Goal: Task Accomplishment & Management: Manage account settings

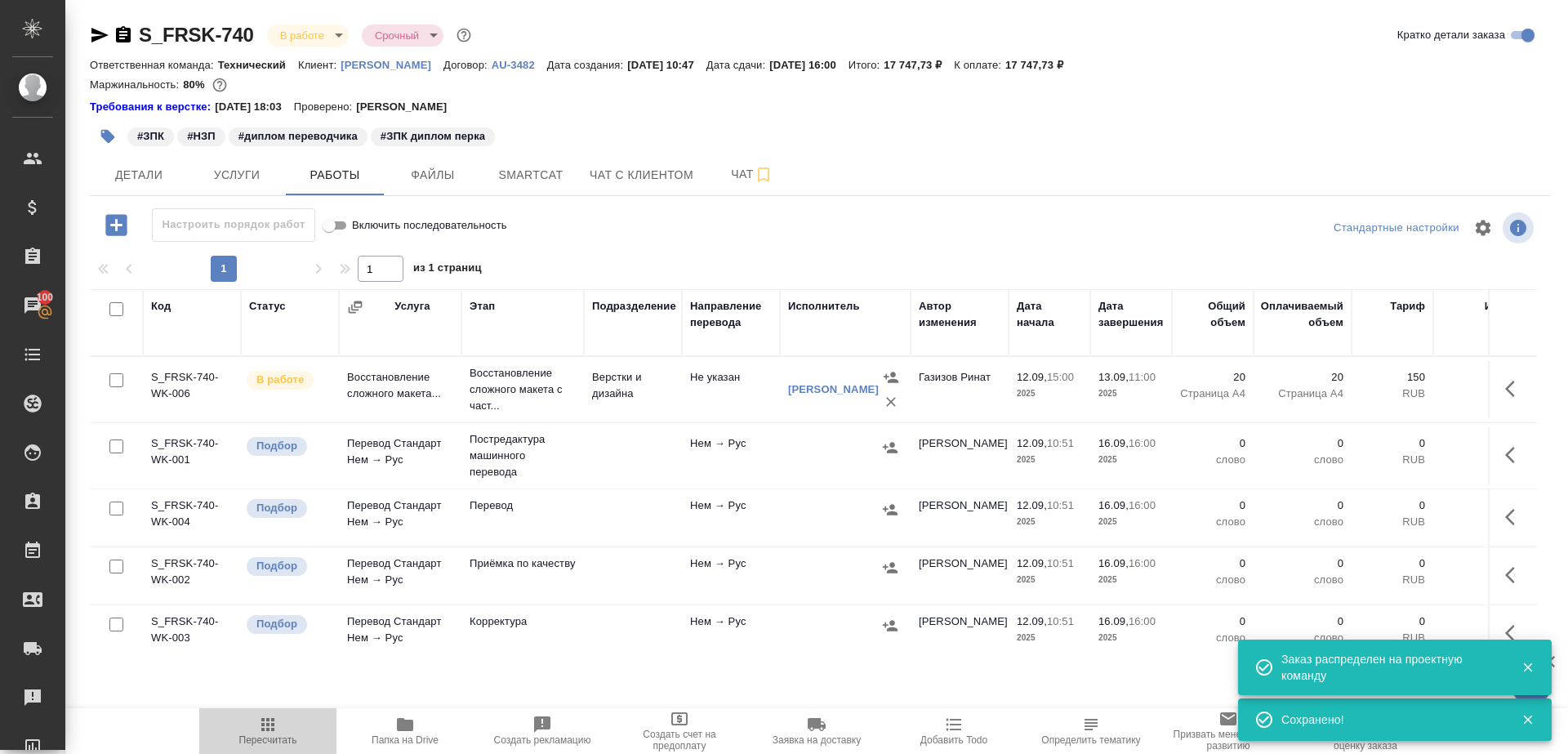
click at [260, 727] on icon "button" at bounding box center [267, 724] width 19 height 19
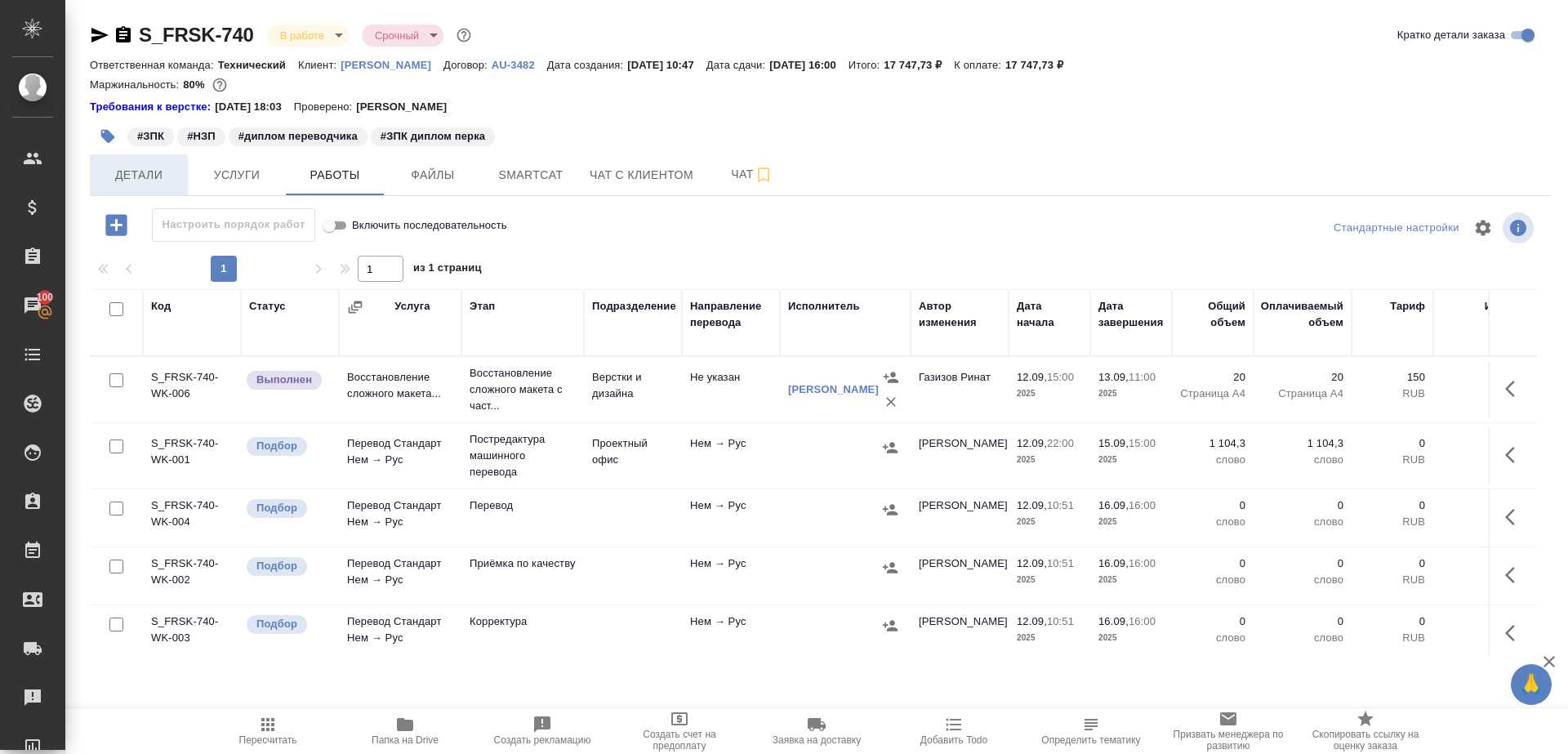
click at [122, 185] on span "Детали" at bounding box center [139, 175] width 79 height 20
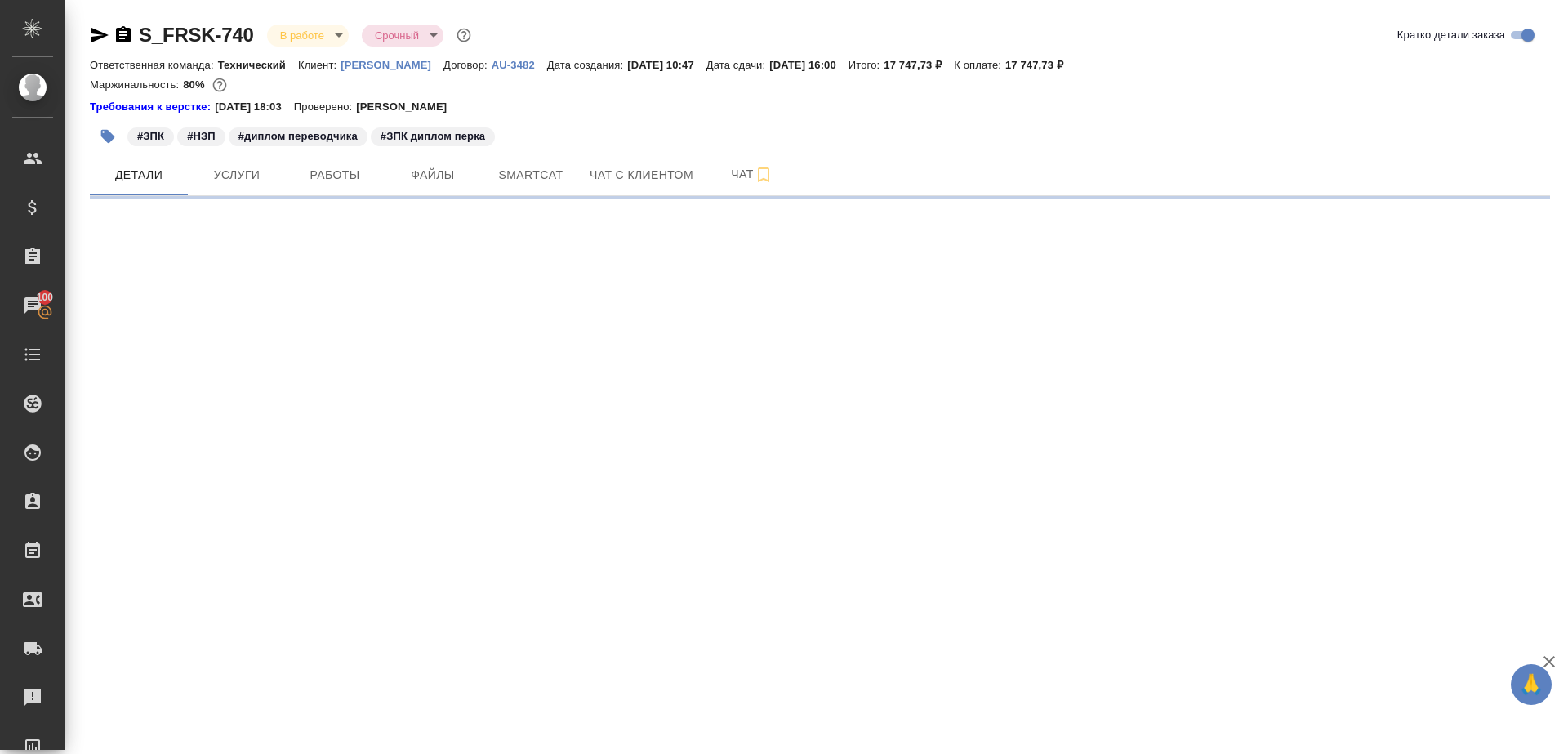
select select "RU"
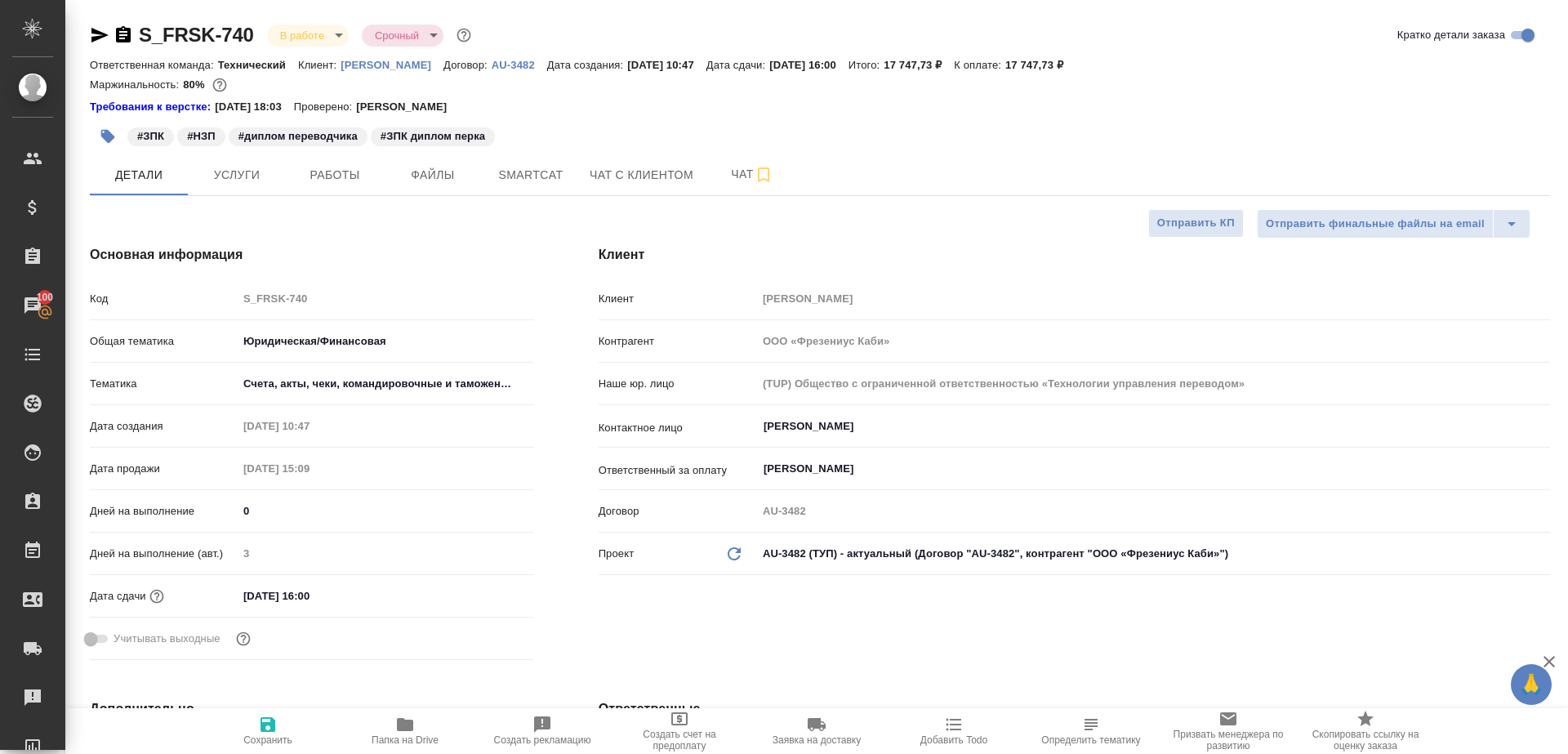
type textarea "x"
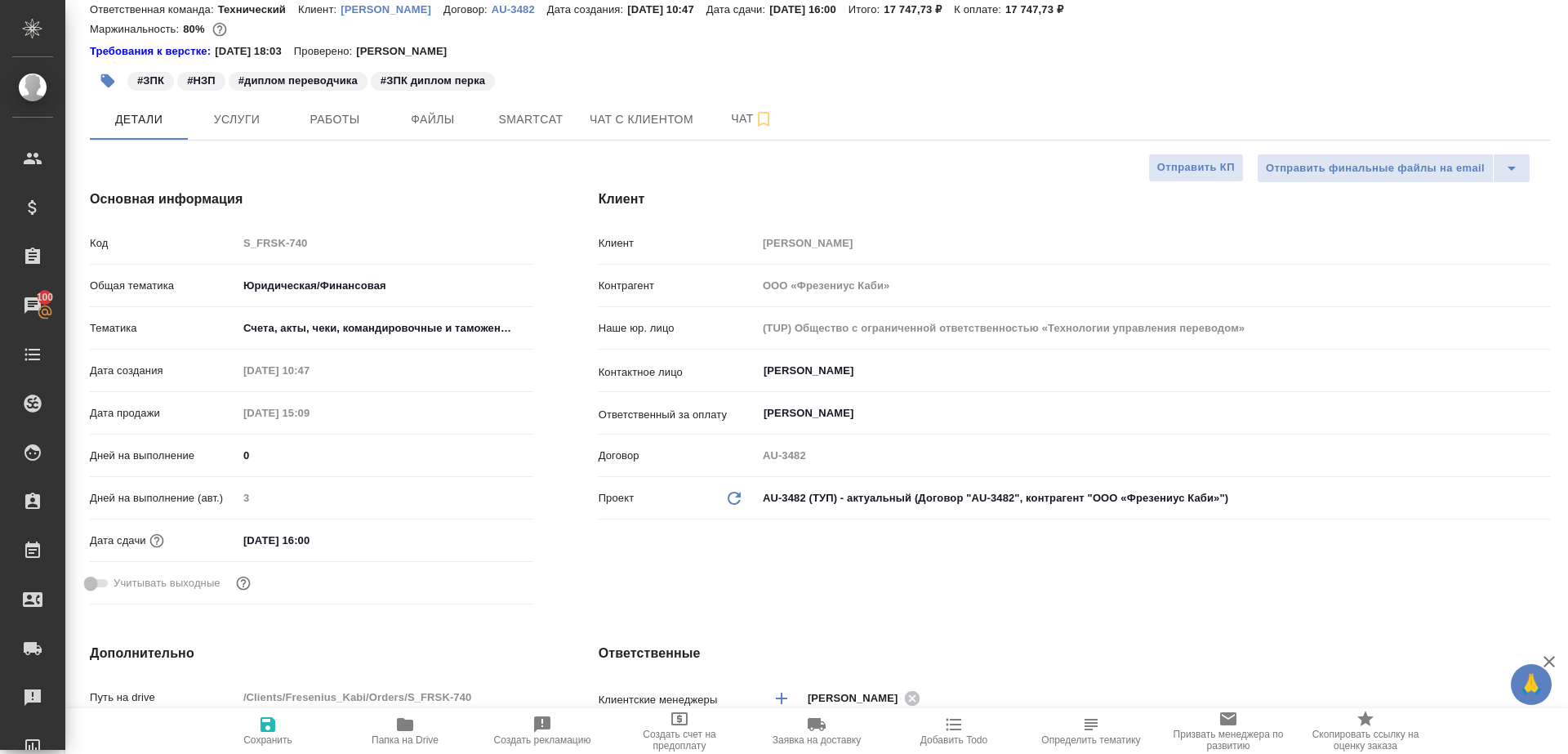
type input "[PERSON_NAME]"
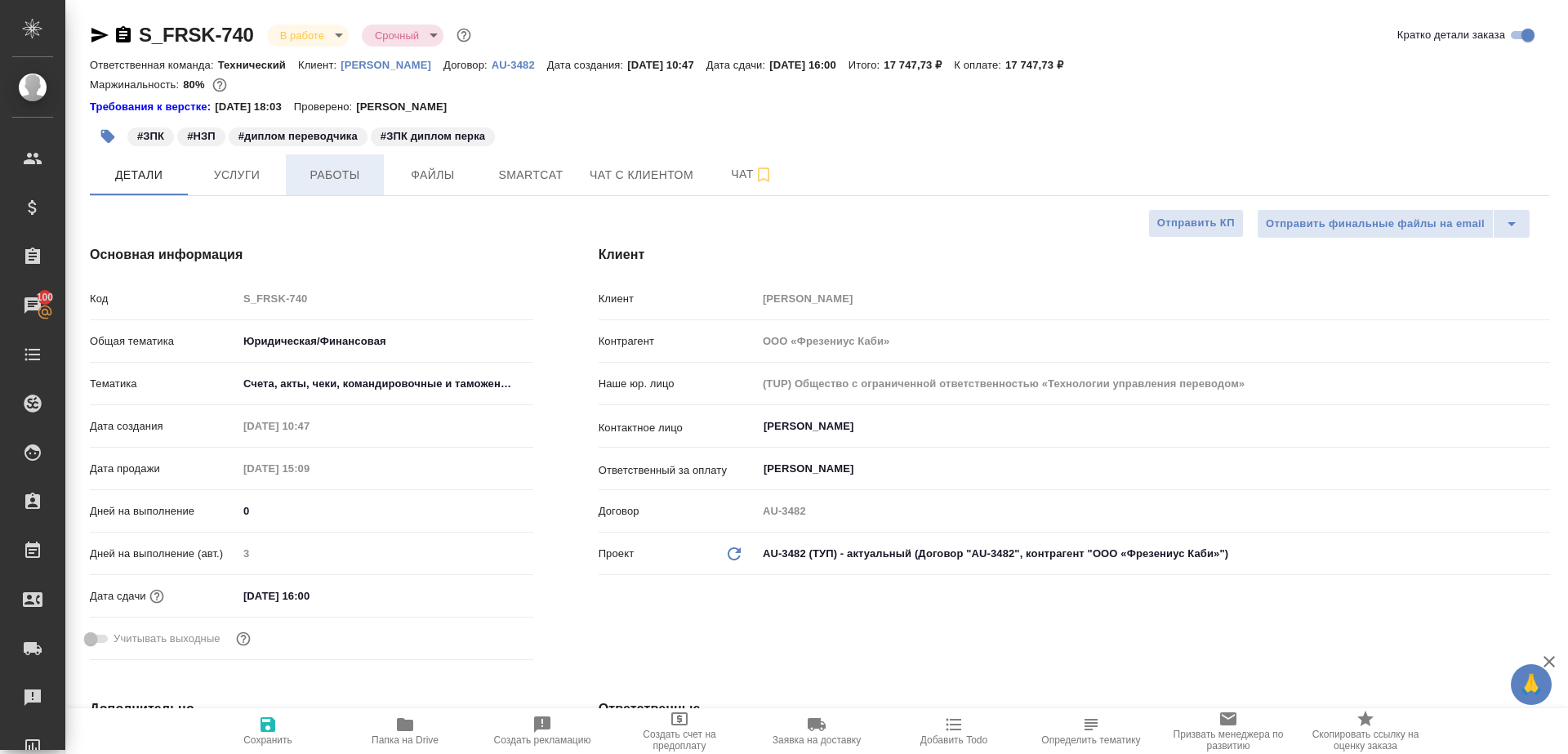
click at [350, 179] on span "Работы" at bounding box center [335, 175] width 79 height 20
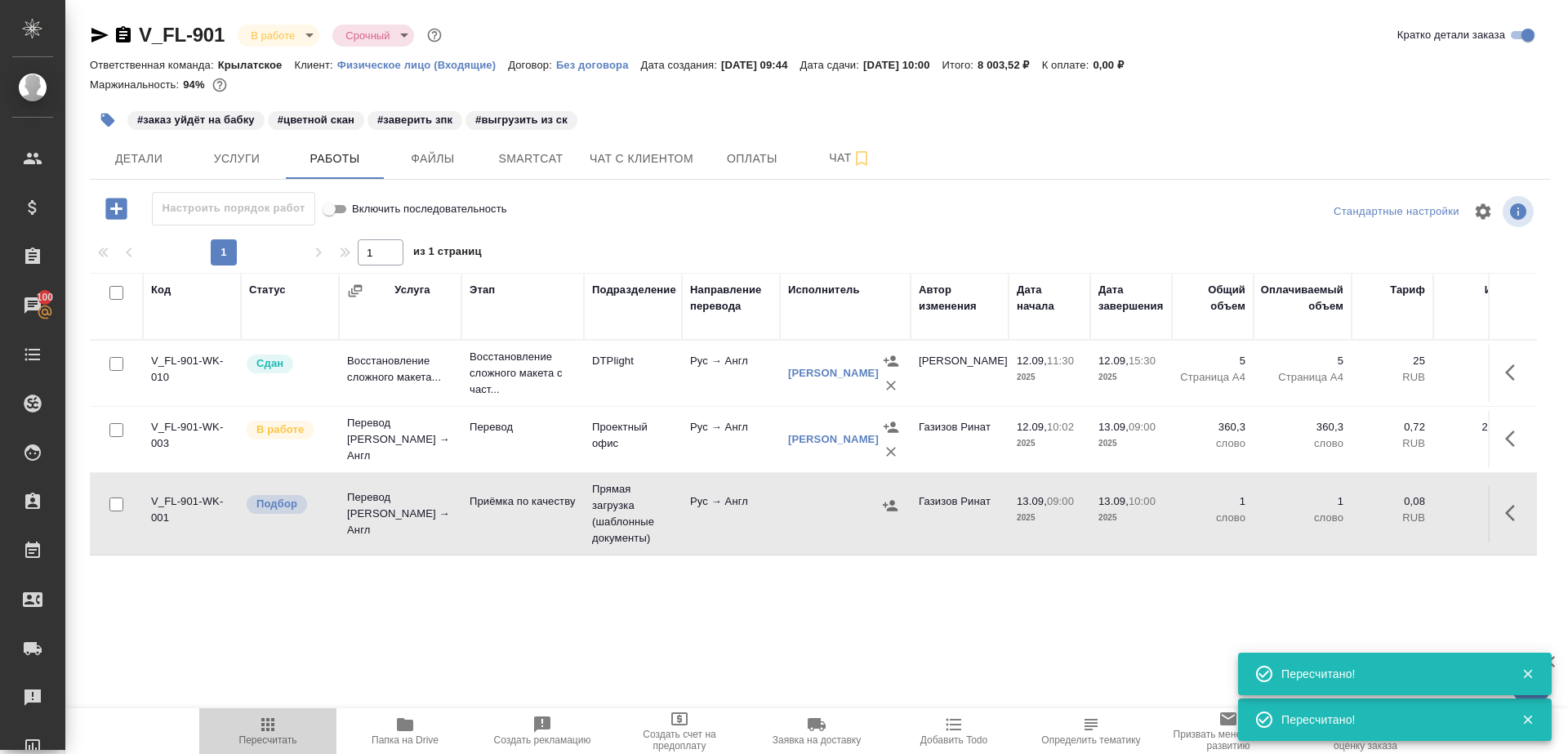
click at [260, 722] on icon "button" at bounding box center [267, 724] width 19 height 19
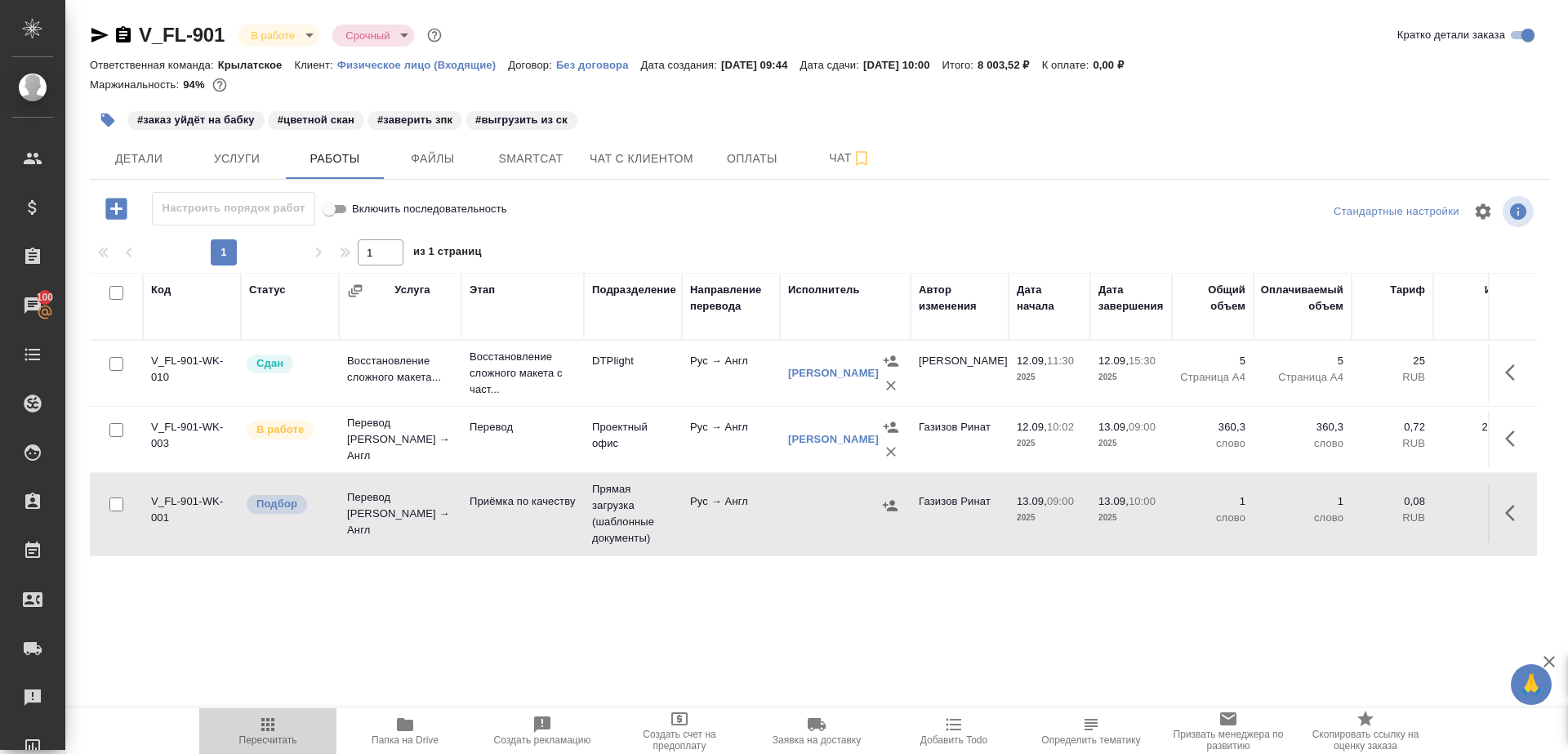
click at [260, 722] on icon "button" at bounding box center [267, 724] width 19 height 19
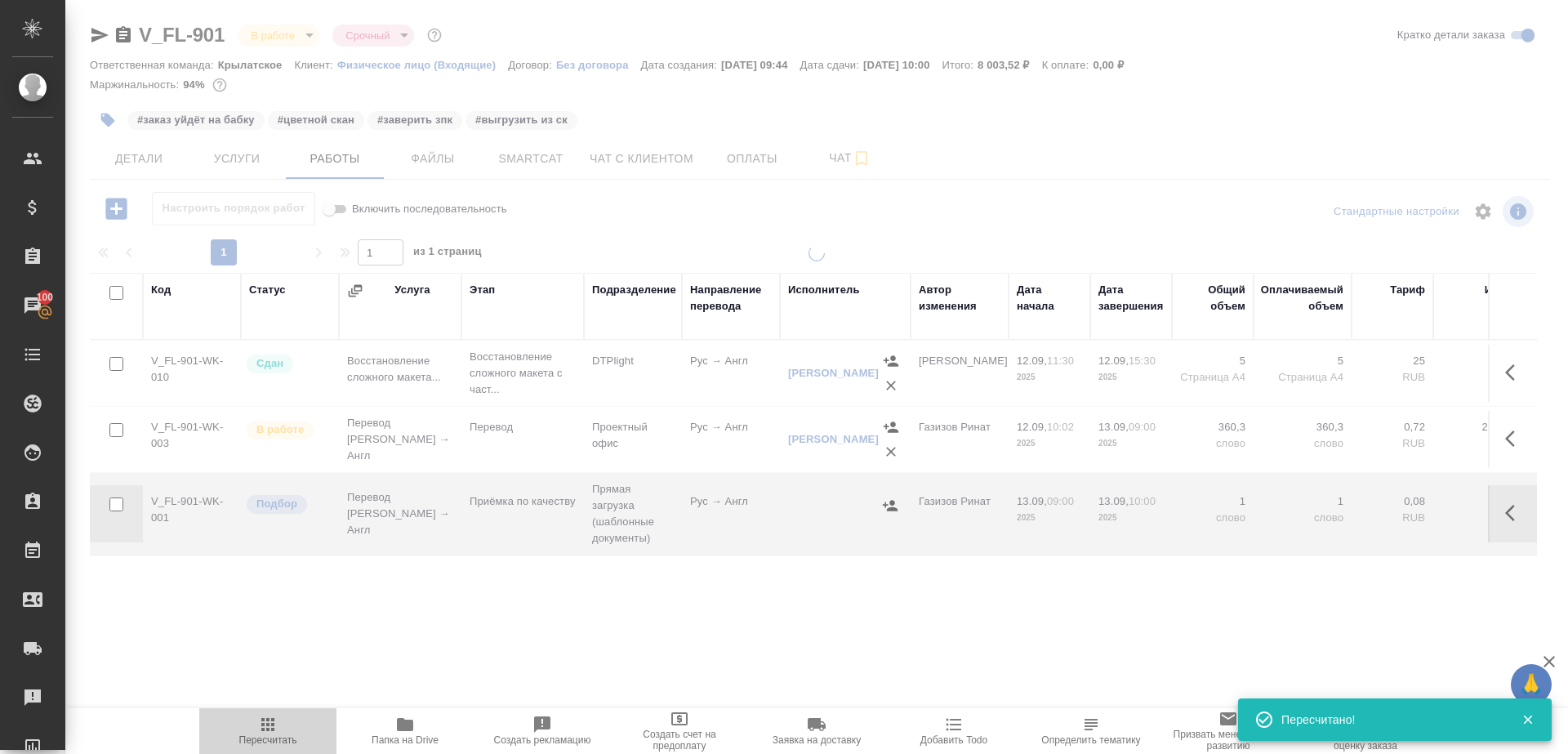
click at [260, 722] on icon "button" at bounding box center [267, 724] width 19 height 19
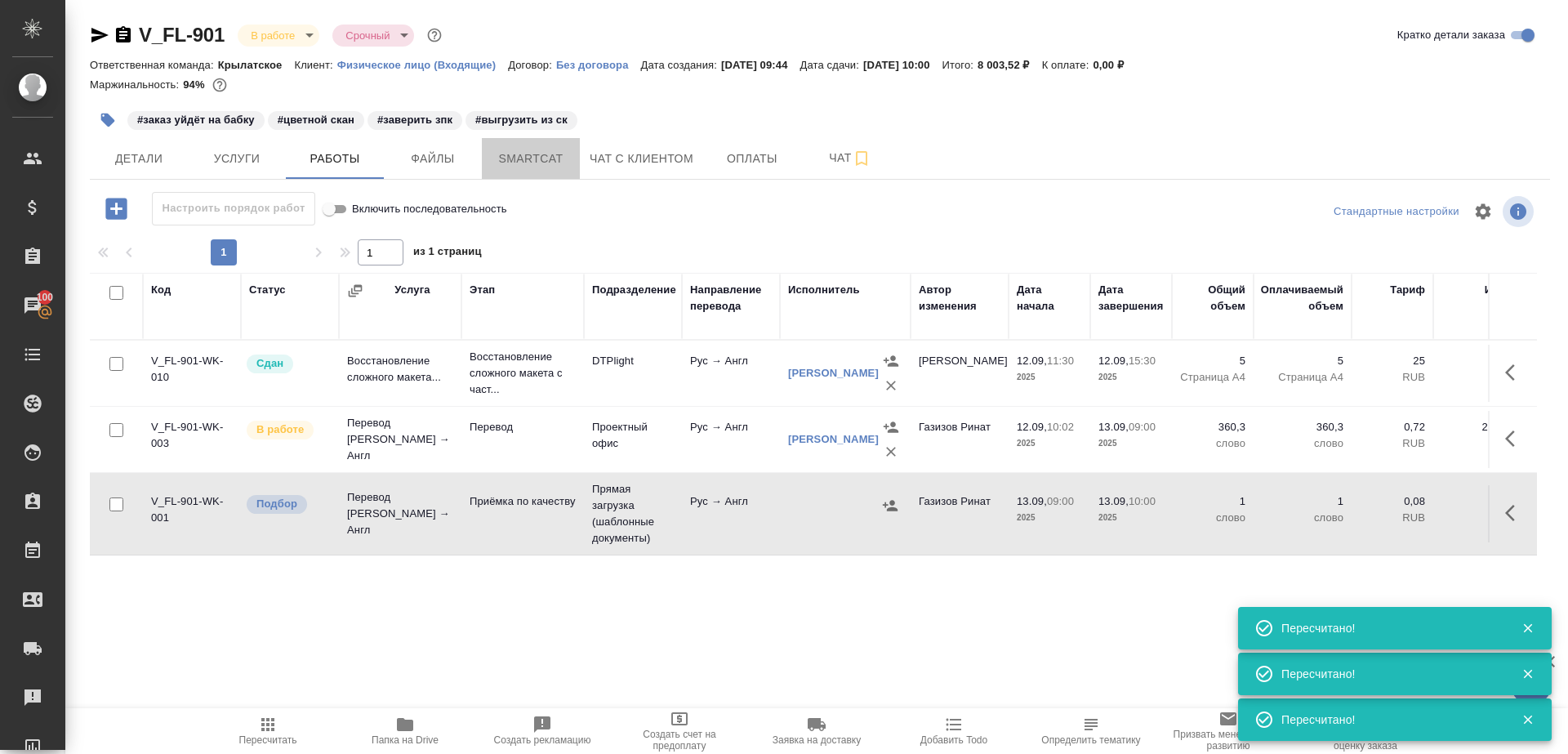
click at [533, 163] on span "Smartcat" at bounding box center [531, 159] width 79 height 20
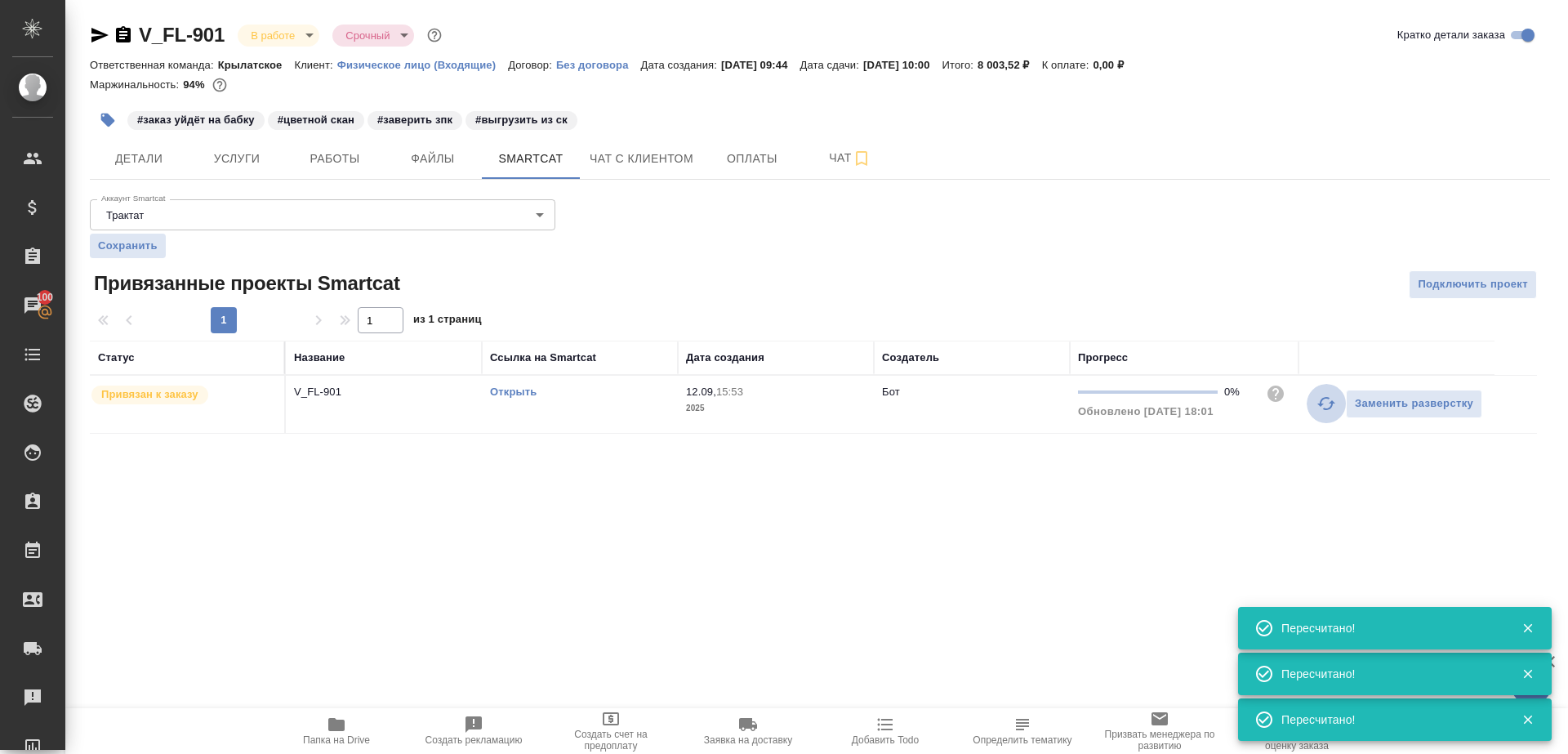
click at [1329, 405] on icon "button" at bounding box center [1326, 403] width 19 height 19
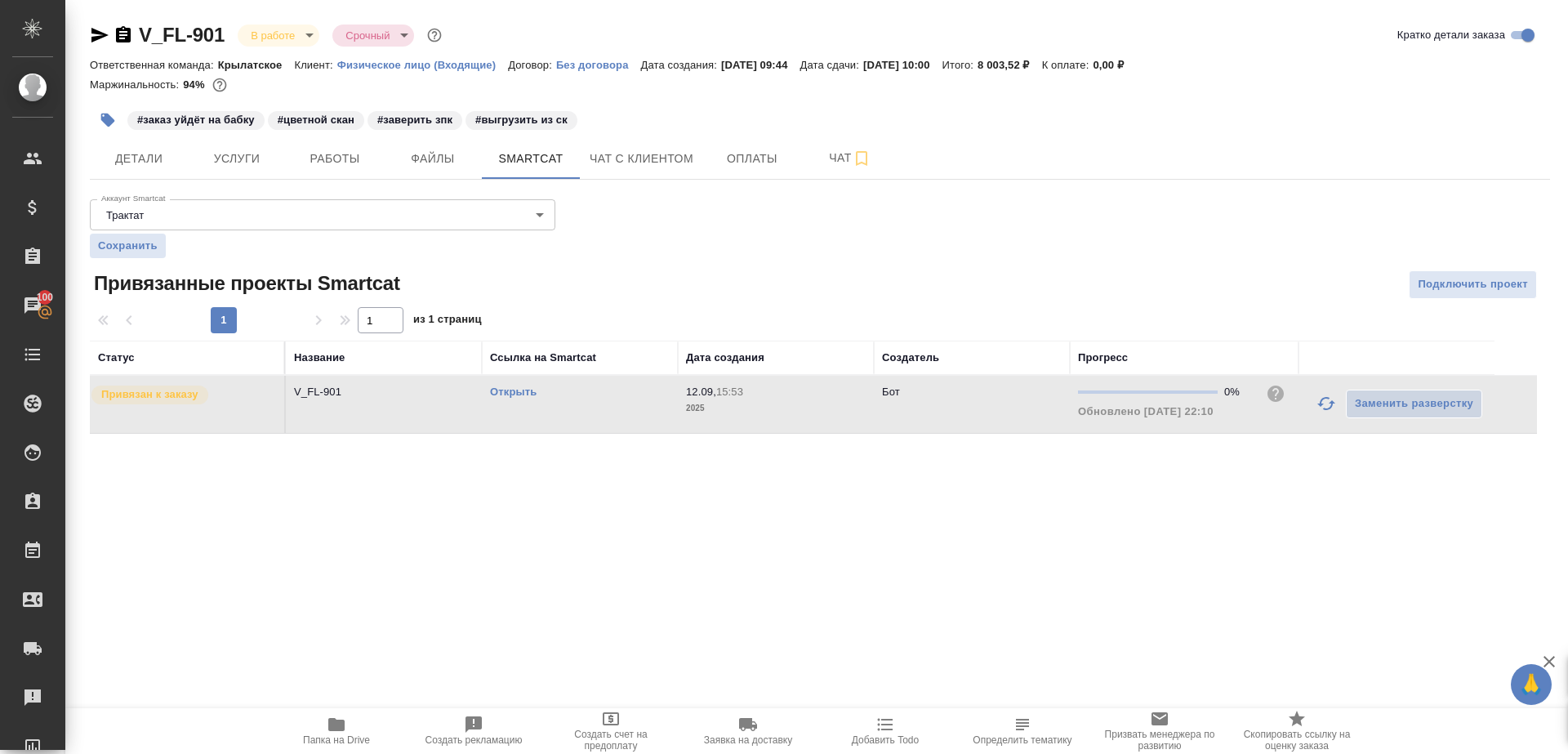
click at [1126, 552] on div ".cls-1 fill:#fff; AWATERA Gazizov Rinat Клиенты Спецификации Заказы 100 Чаты To…" at bounding box center [784, 377] width 1568 height 754
